Goal: Task Accomplishment & Management: Manage account settings

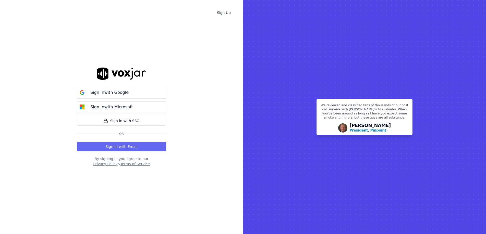
click at [130, 145] on button "Sign in with Email" at bounding box center [121, 146] width 89 height 9
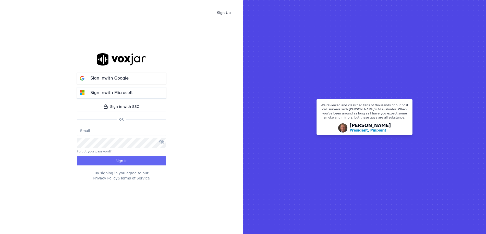
type input "[EMAIL_ADDRESS][DOMAIN_NAME]"
click at [135, 159] on button "Sign In" at bounding box center [121, 160] width 89 height 9
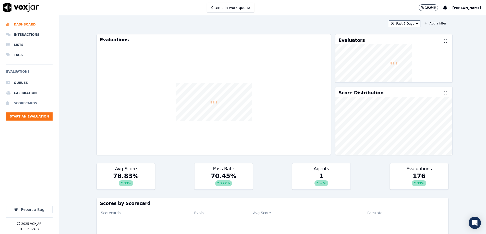
click at [30, 101] on li "Scorecards" at bounding box center [29, 103] width 46 height 10
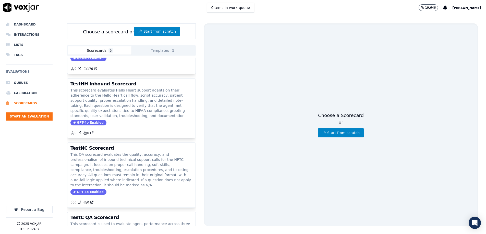
scroll to position [107, 0]
click at [19, 54] on li "Tags" at bounding box center [29, 55] width 46 height 10
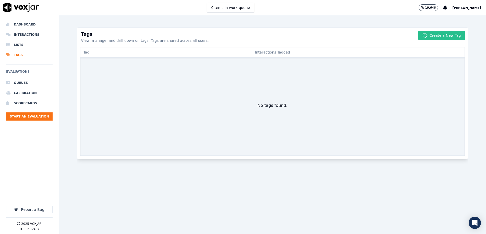
click at [444, 35] on button "Create a New Tag" at bounding box center [441, 35] width 47 height 9
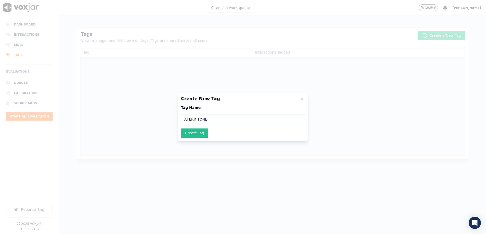
type input "AI ERR TONE"
click at [201, 132] on button "Create Tag" at bounding box center [194, 133] width 27 height 9
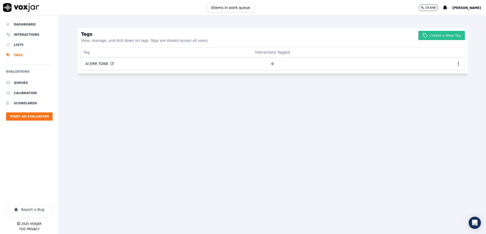
click at [450, 35] on button "Create a New Tag" at bounding box center [441, 35] width 47 height 9
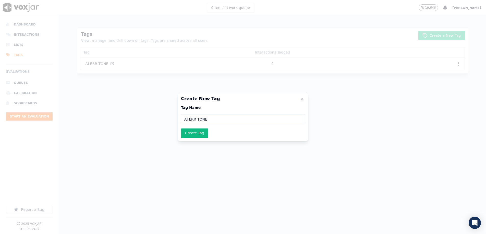
click at [225, 118] on input "AI ERR TONE" at bounding box center [243, 119] width 124 height 10
type input "AI ERR CALL TYPE"
click at [194, 132] on button "Create Tag" at bounding box center [194, 133] width 27 height 9
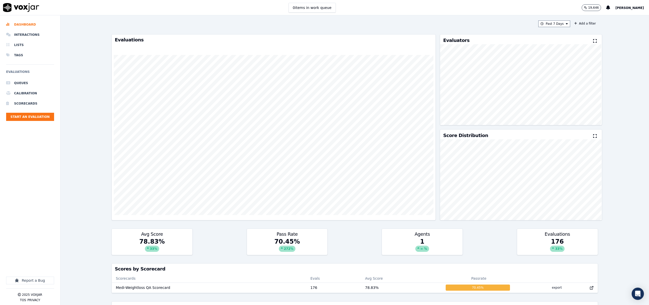
scroll to position [1, 0]
